Goal: Find contact information: Find contact information

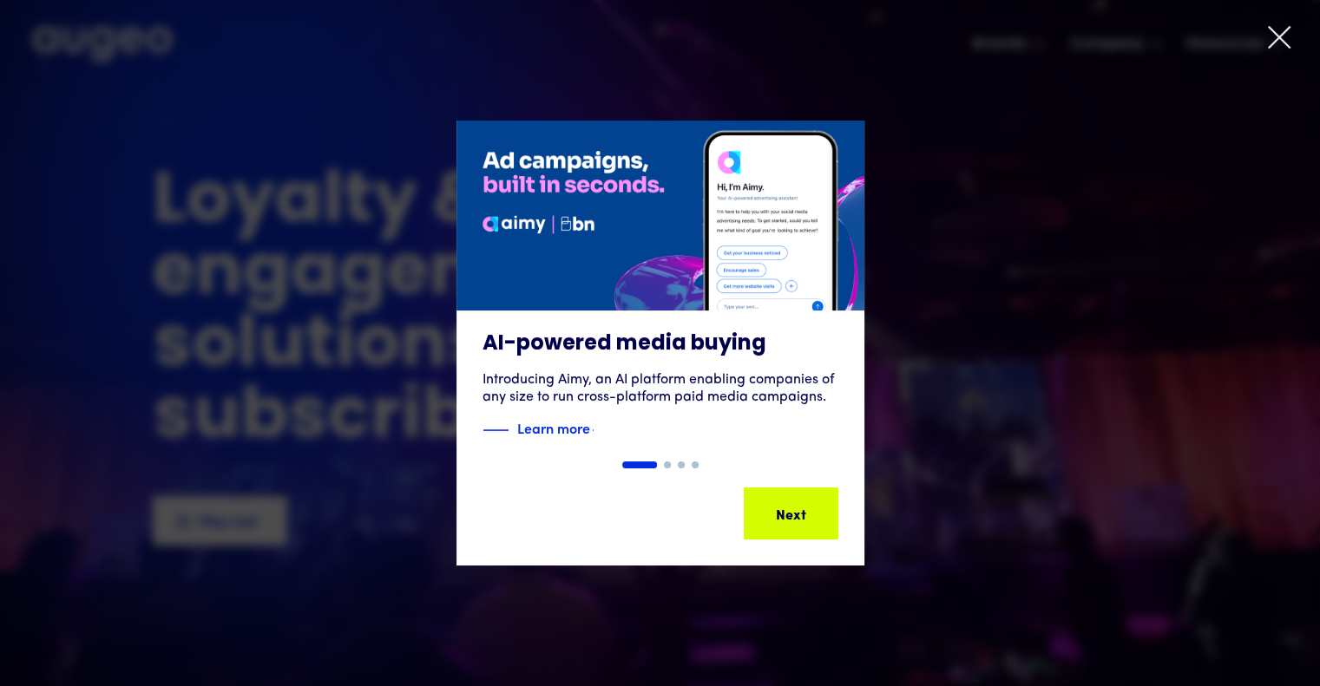
click at [1277, 41] on icon at bounding box center [1279, 37] width 26 height 26
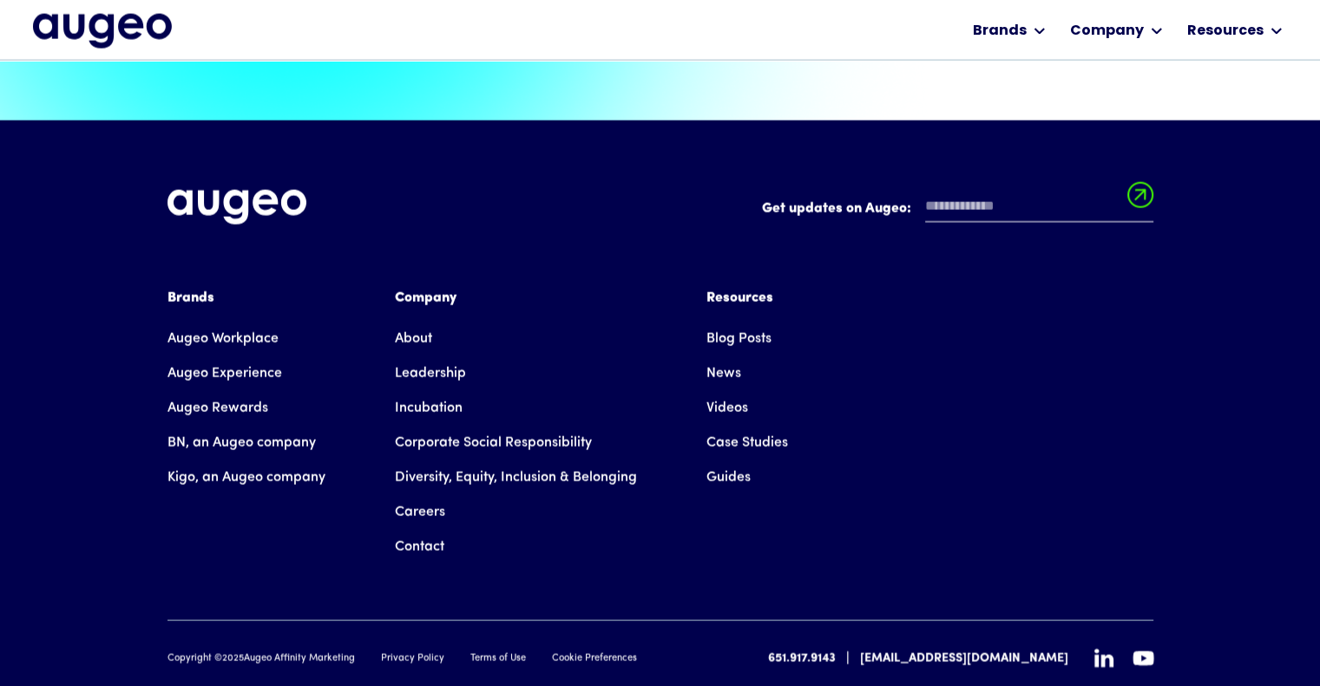
scroll to position [3933, 0]
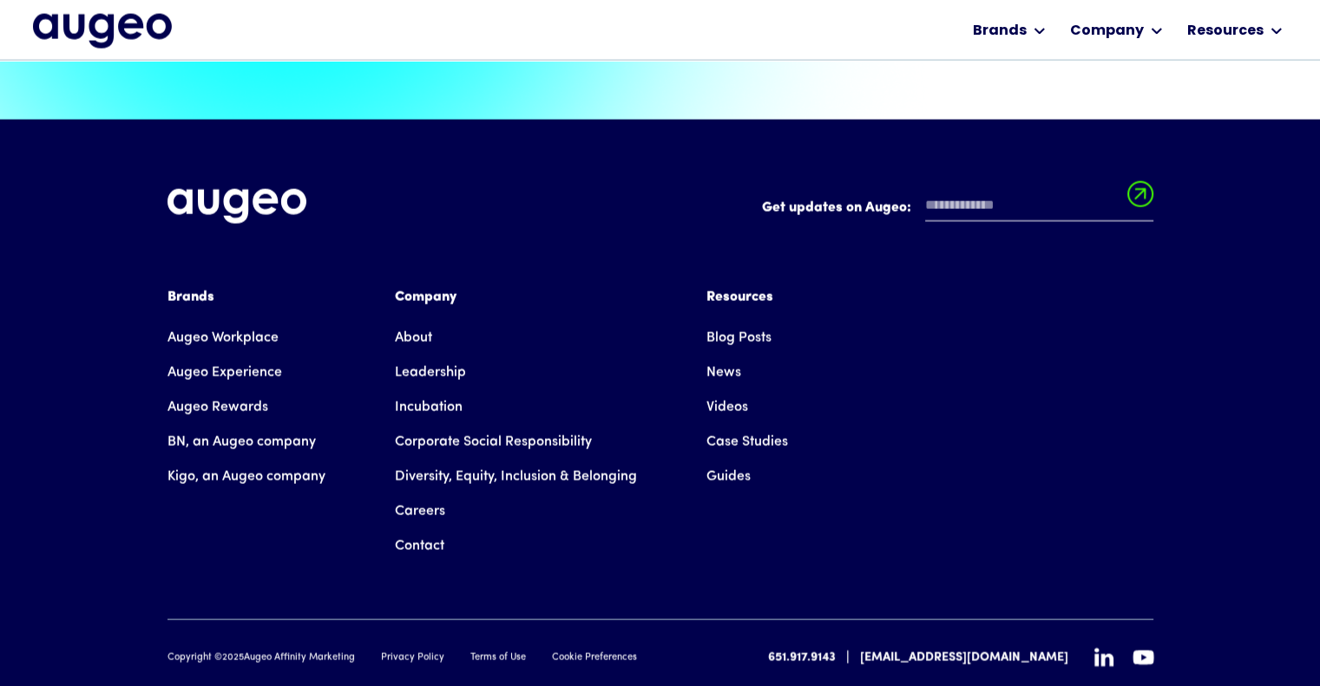
click at [410, 321] on link "About" at bounding box center [413, 338] width 37 height 35
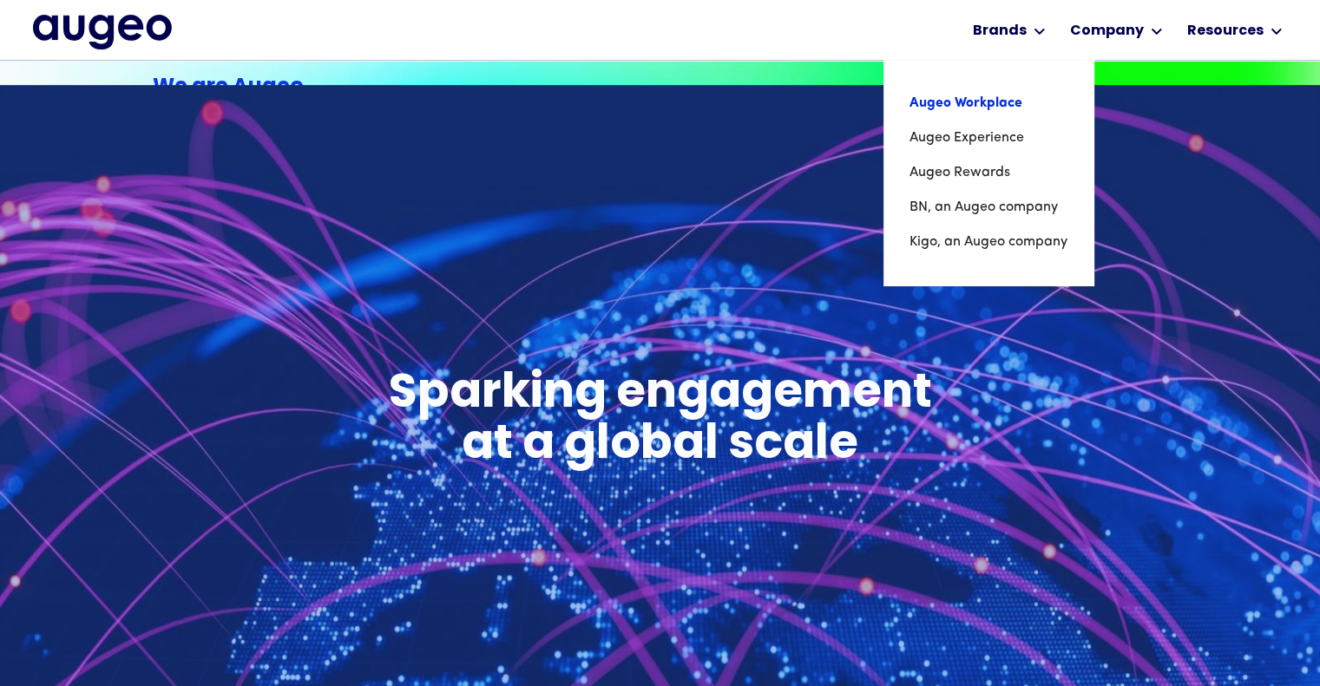
scroll to position [524, 0]
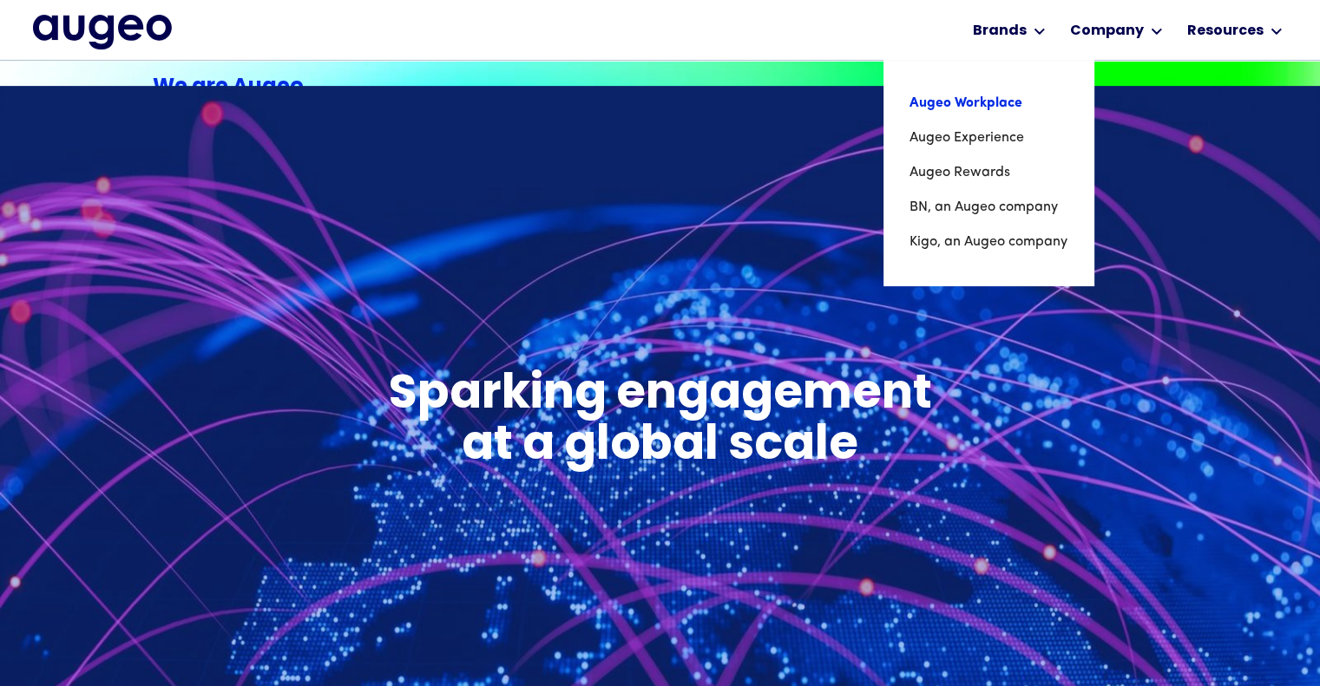
click at [979, 106] on link "Augeo Workplace" at bounding box center [988, 103] width 158 height 35
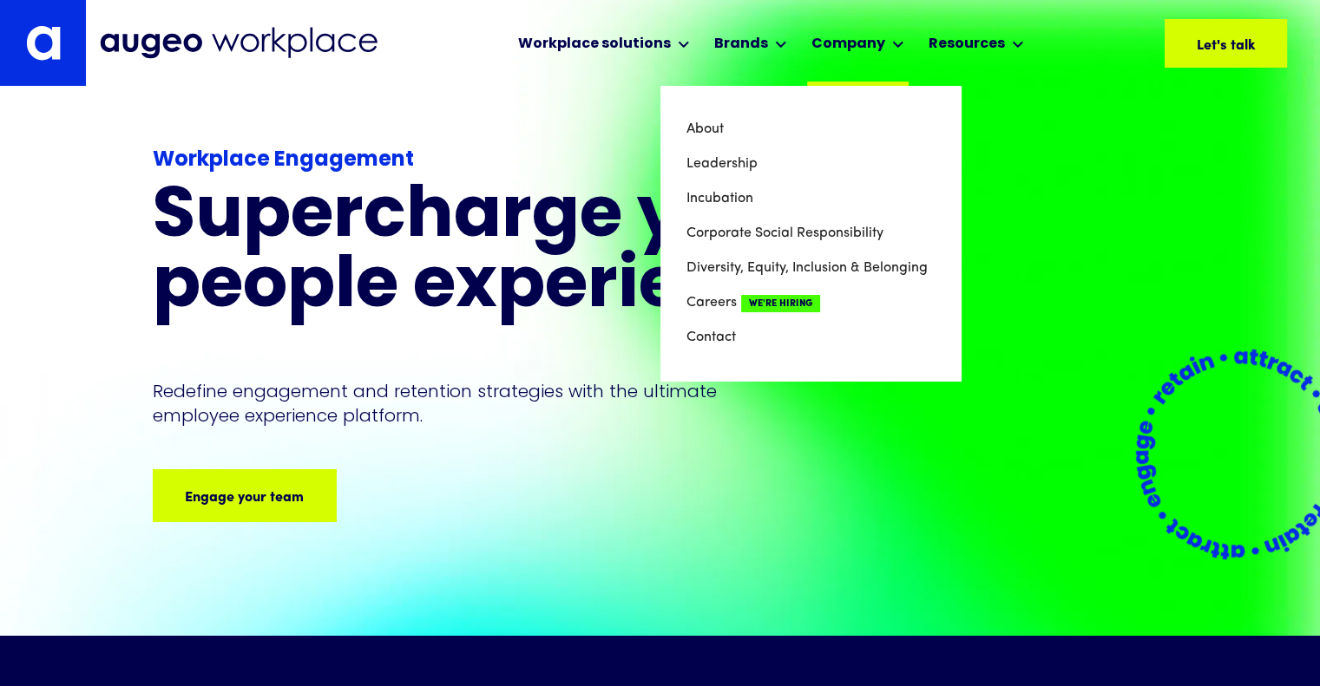
click at [862, 48] on div "Company" at bounding box center [848, 44] width 74 height 21
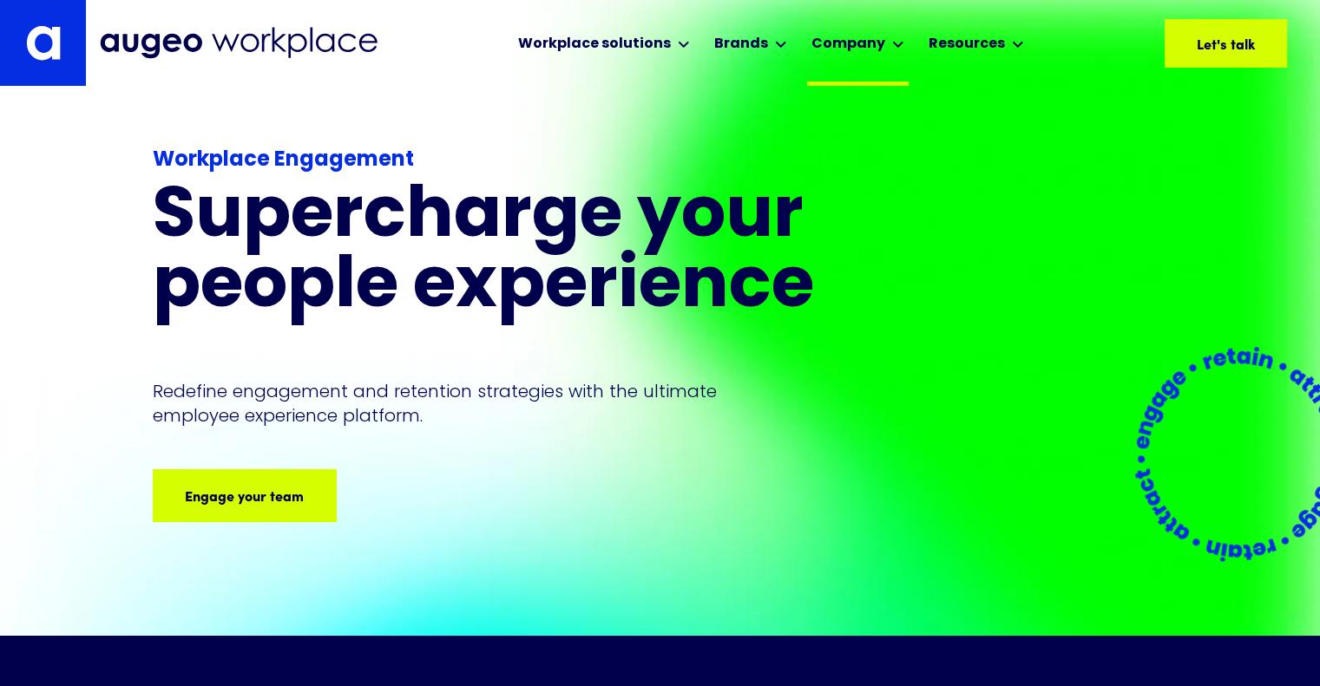
click at [854, 36] on div "Company" at bounding box center [848, 44] width 74 height 21
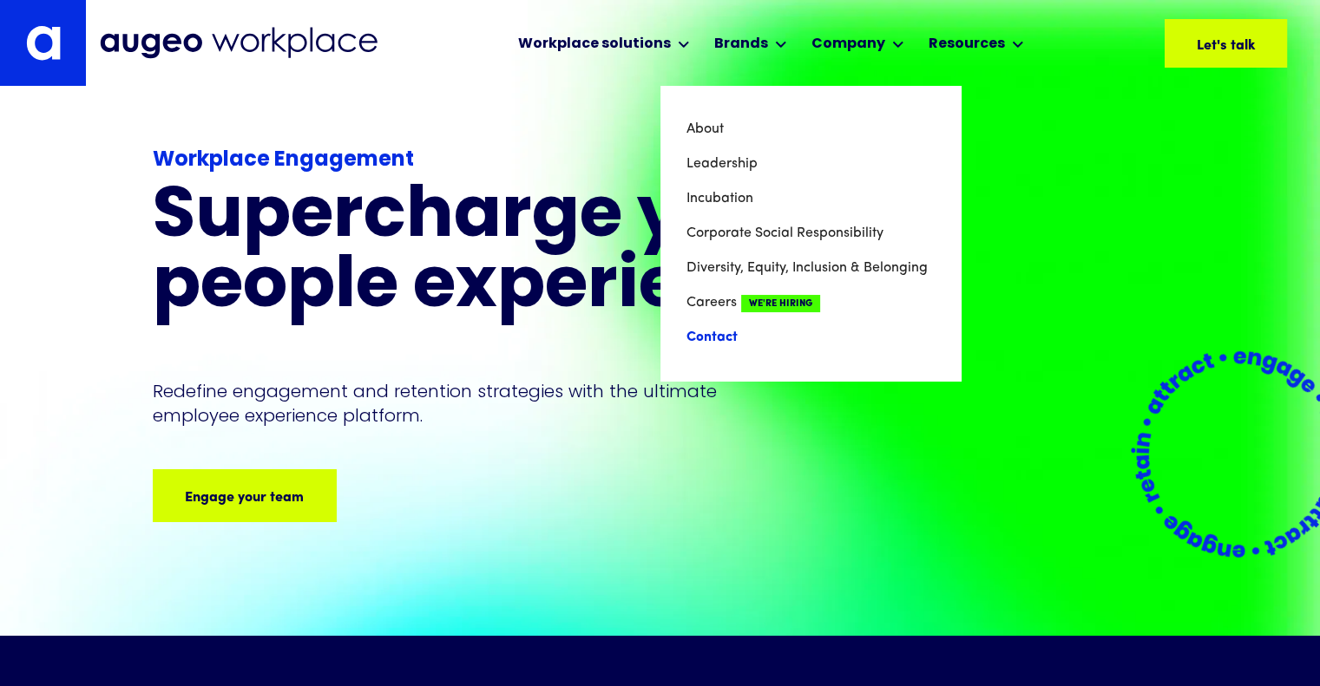
click at [694, 336] on link "Contact" at bounding box center [810, 337] width 248 height 35
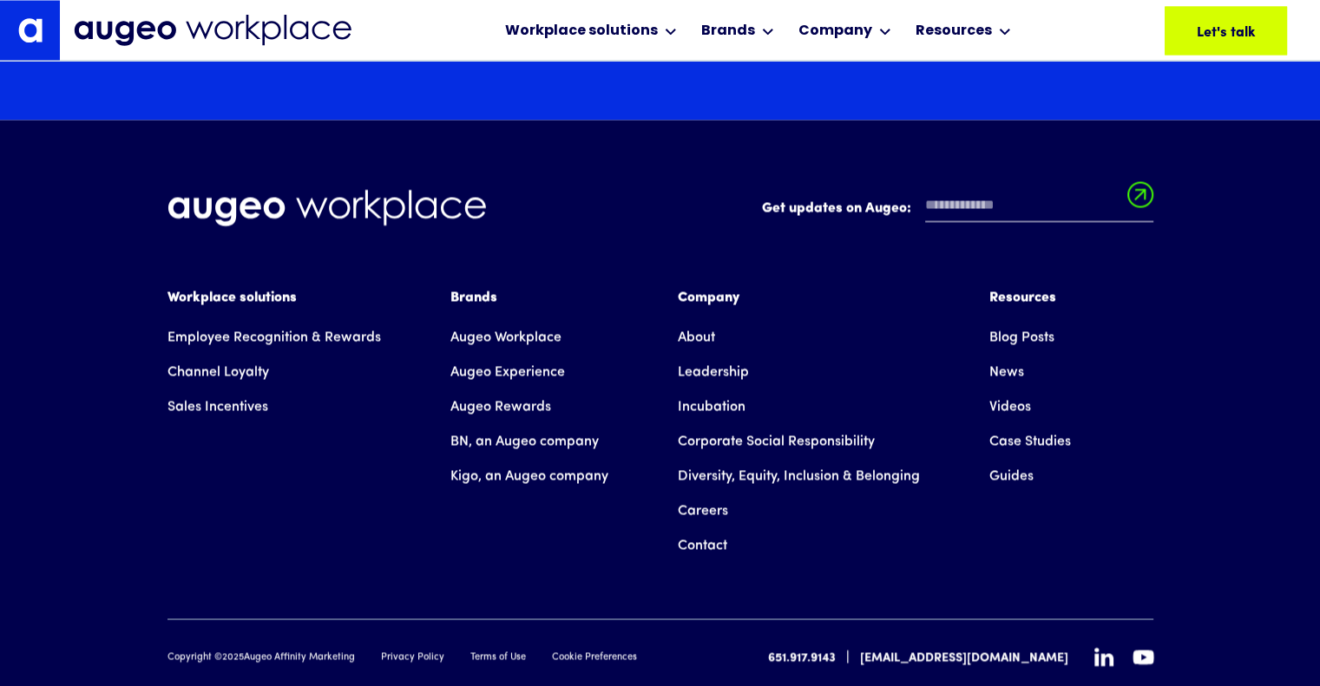
scroll to position [3148, 0]
